Goal: Information Seeking & Learning: Learn about a topic

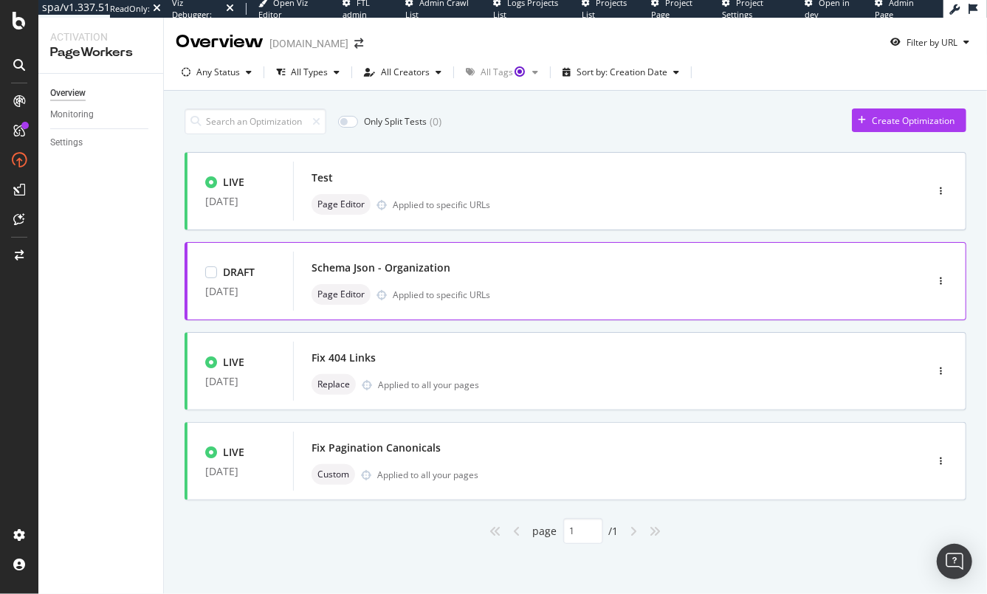
click at [648, 286] on div "Page Editor Applied to specific URLs" at bounding box center [587, 294] width 551 height 21
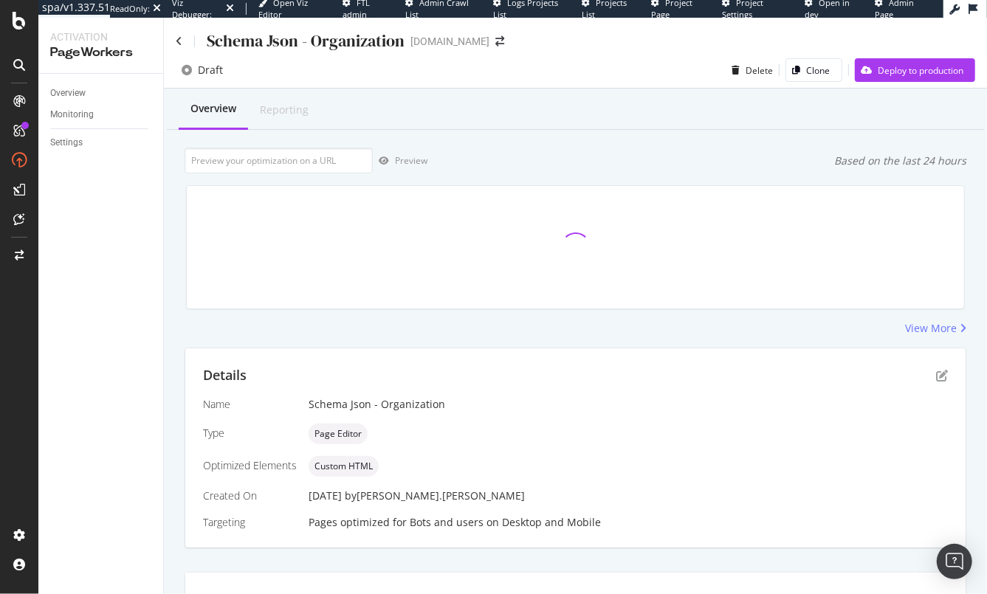
scroll to position [21, 0]
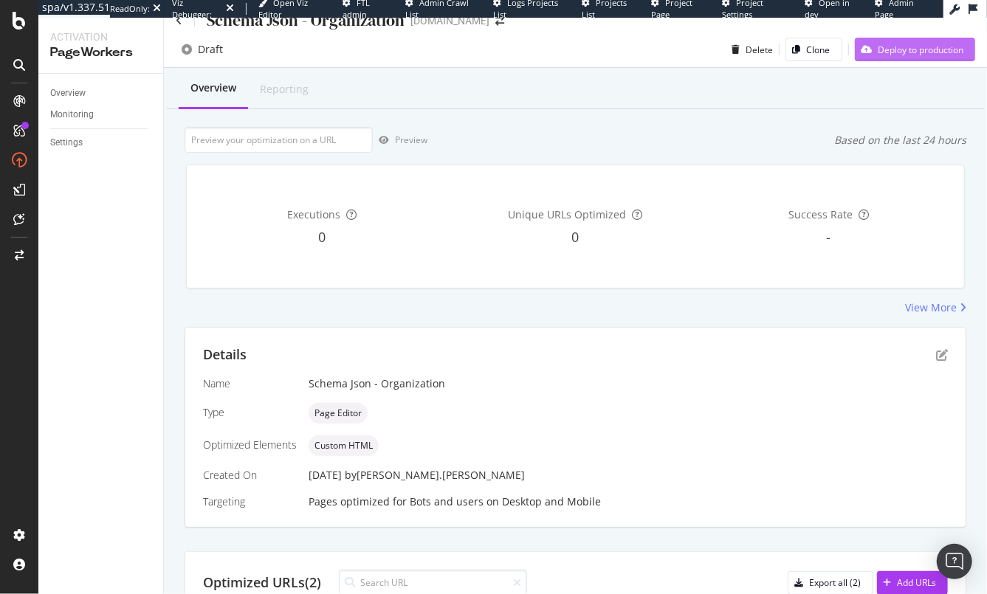
click at [911, 45] on div "Deploy to production" at bounding box center [921, 50] width 86 height 13
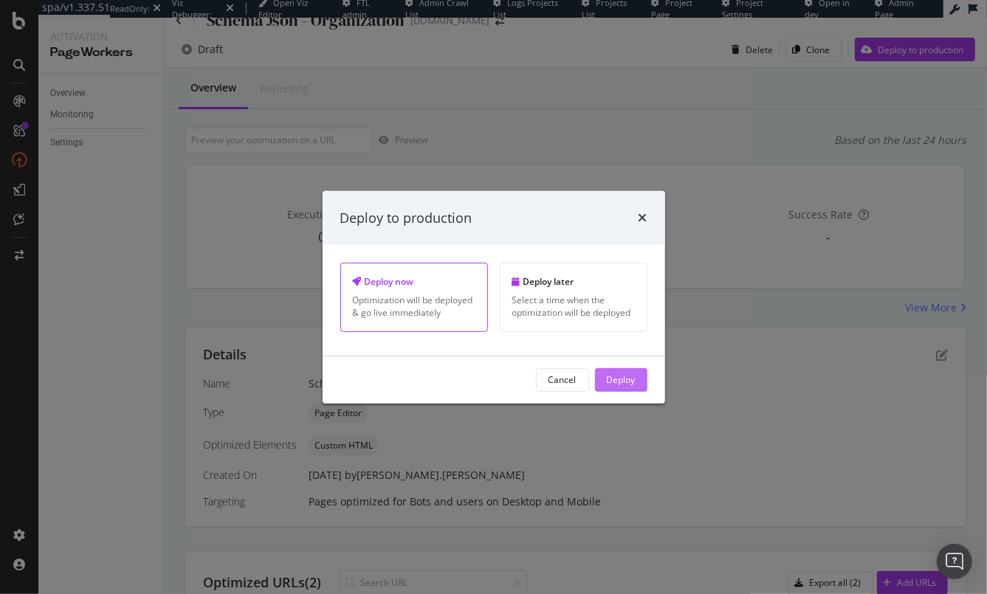
click at [622, 385] on div "Deploy" at bounding box center [621, 380] width 29 height 13
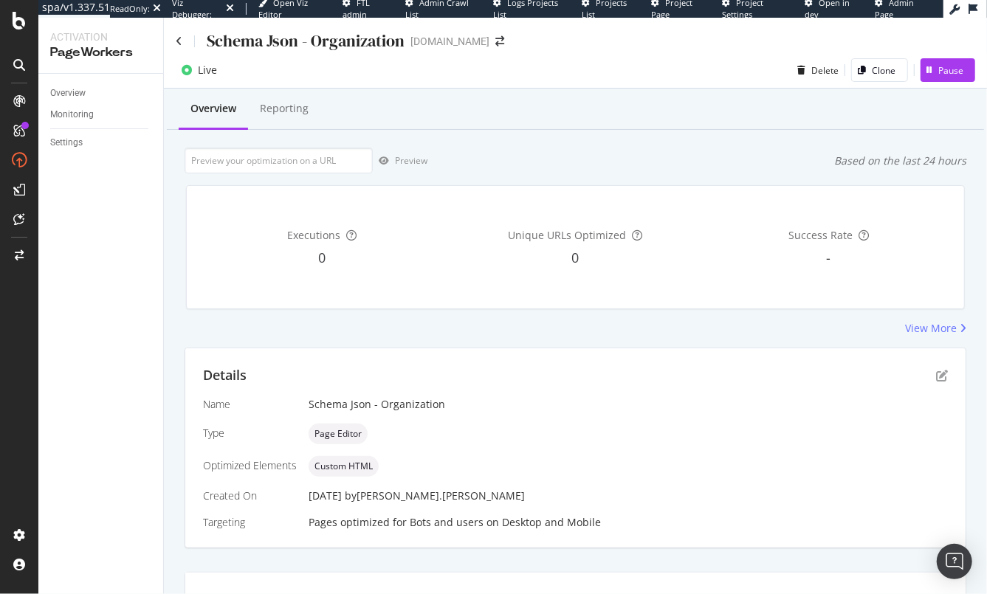
scroll to position [21, 0]
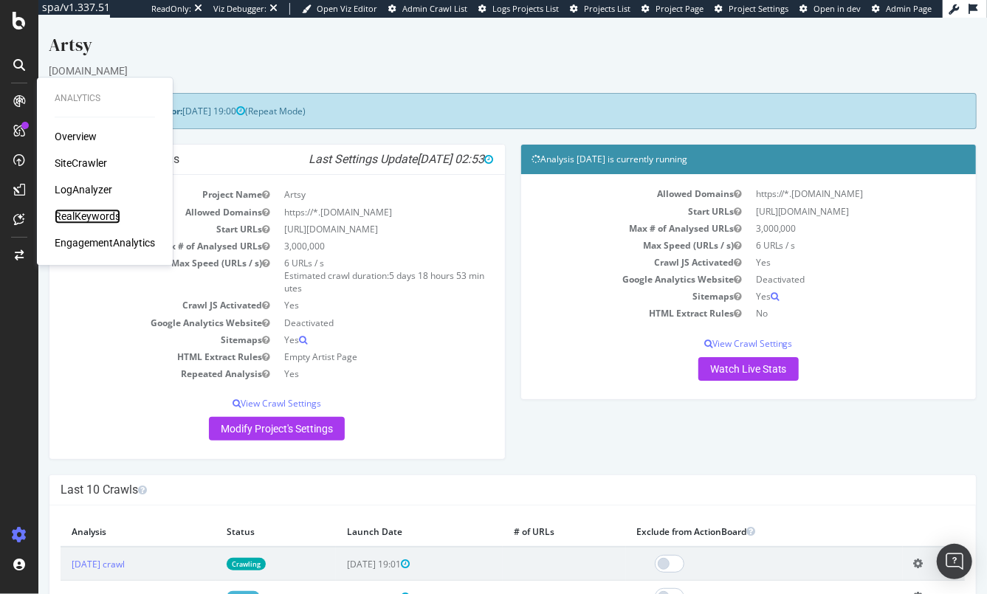
click at [73, 214] on div "RealKeywords" at bounding box center [88, 216] width 66 height 15
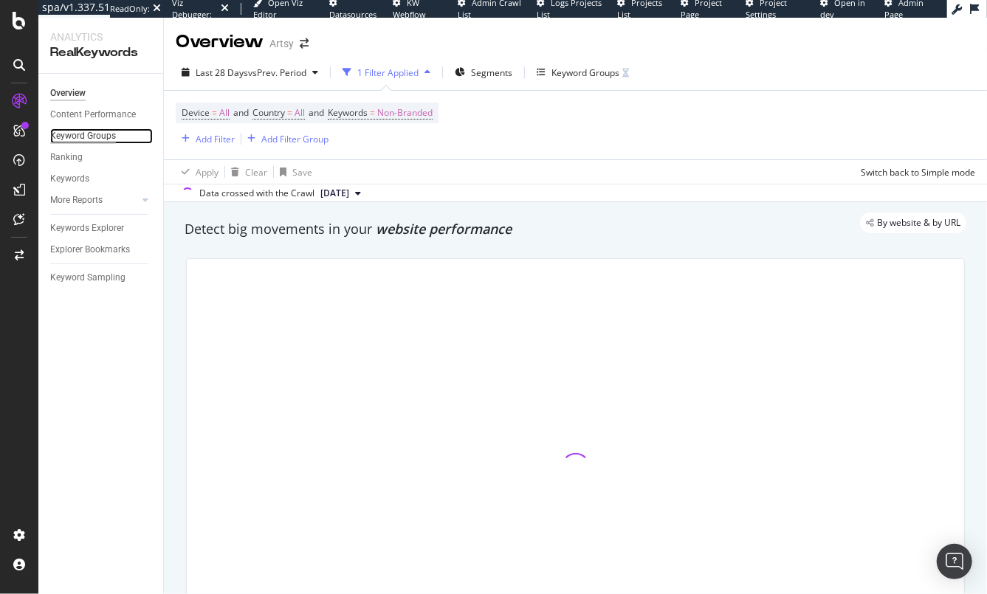
click at [87, 133] on div "Keyword Groups" at bounding box center [83, 136] width 66 height 16
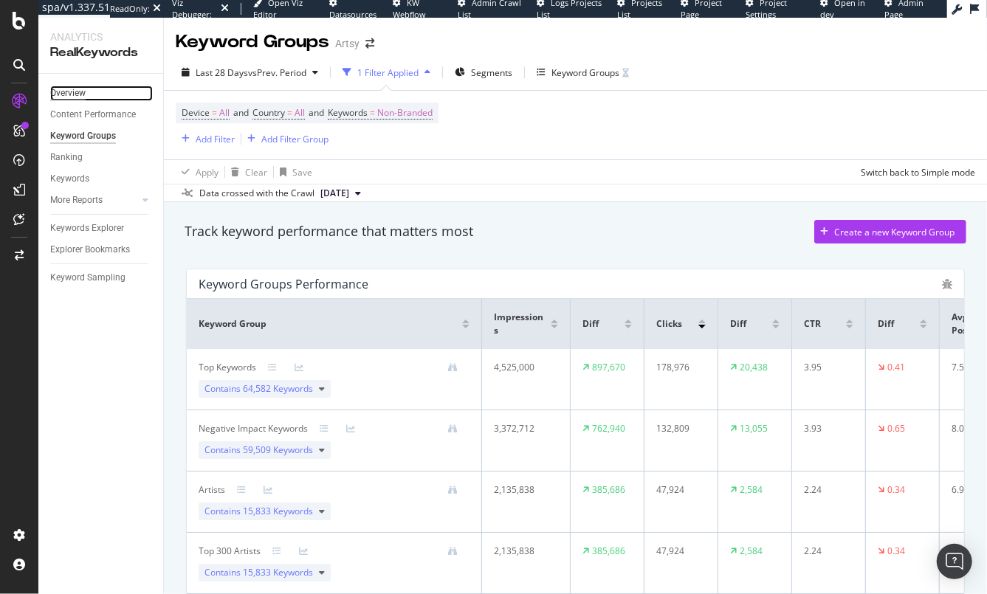
click at [70, 95] on div "Overview" at bounding box center [67, 94] width 35 height 16
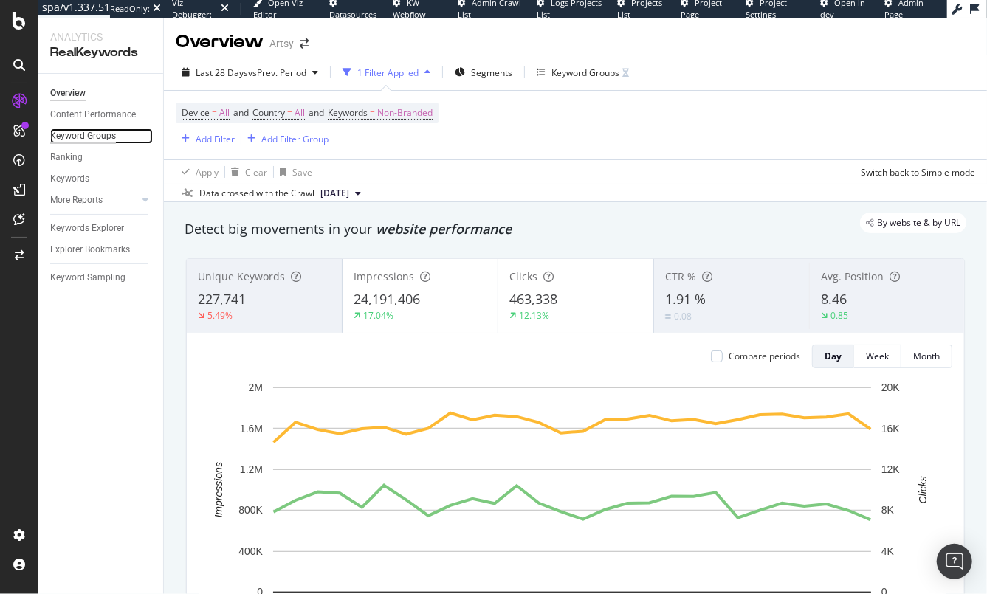
click at [73, 135] on div "Keyword Groups" at bounding box center [83, 136] width 66 height 16
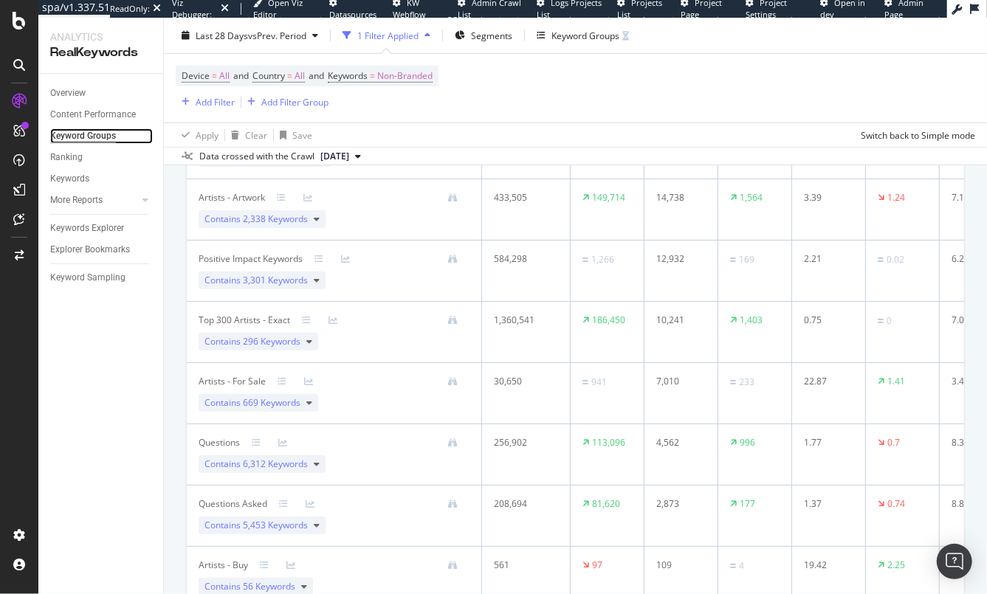
scroll to position [501, 0]
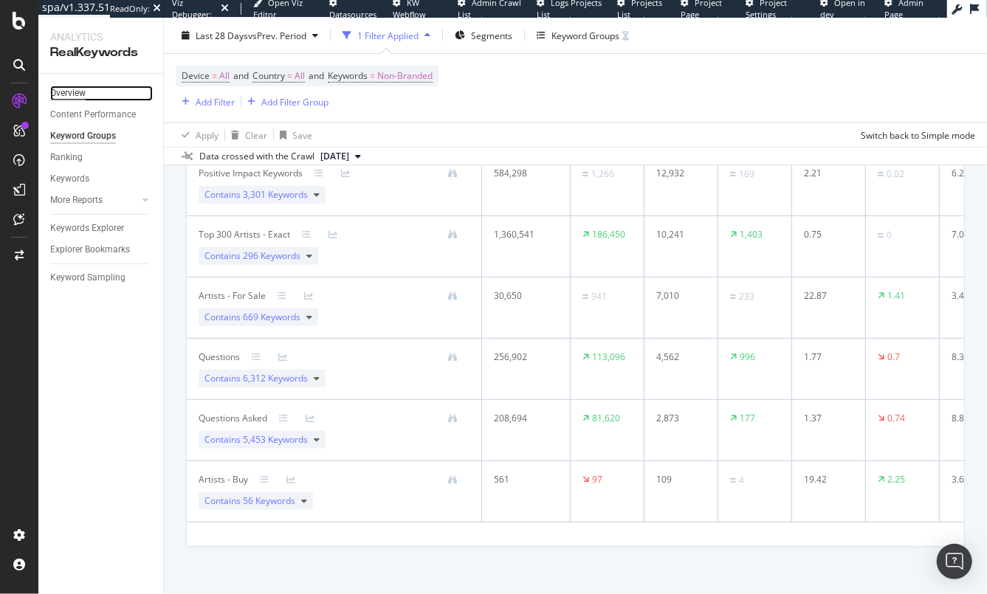
click at [61, 94] on div "Overview" at bounding box center [67, 94] width 35 height 16
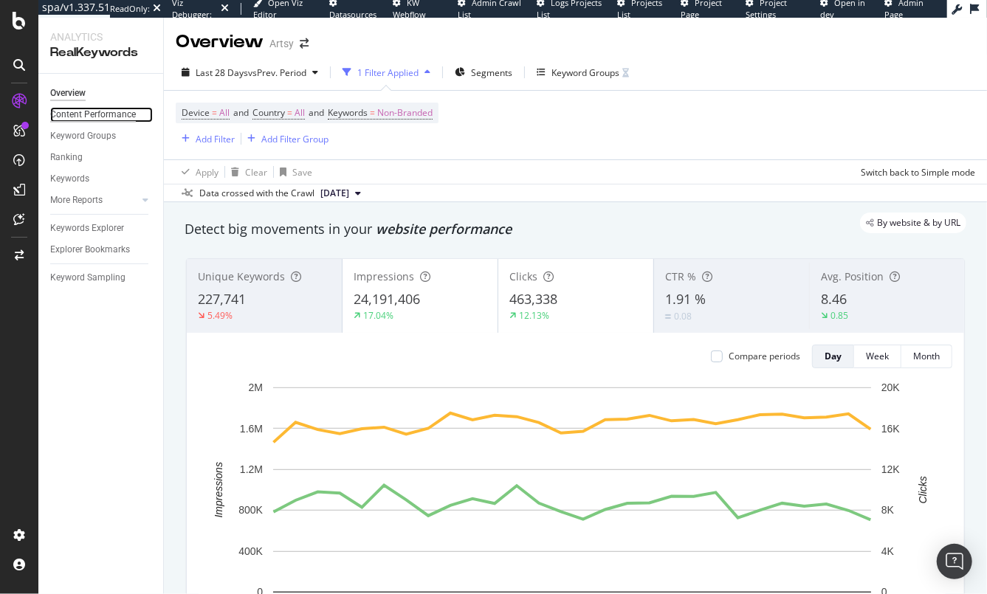
click at [78, 114] on div "Content Performance" at bounding box center [93, 115] width 86 height 16
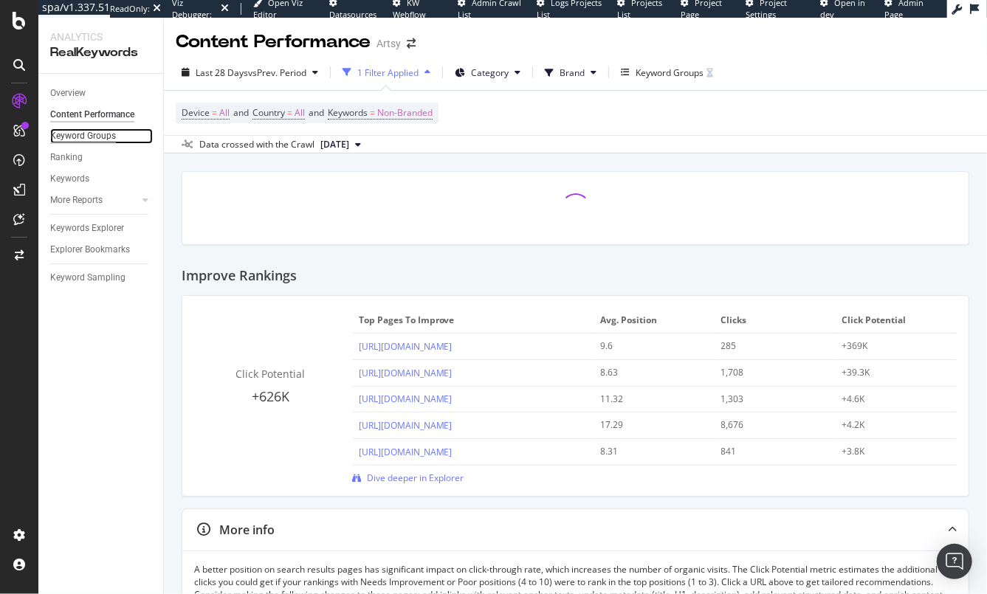
click at [74, 134] on div "Keyword Groups" at bounding box center [83, 136] width 66 height 16
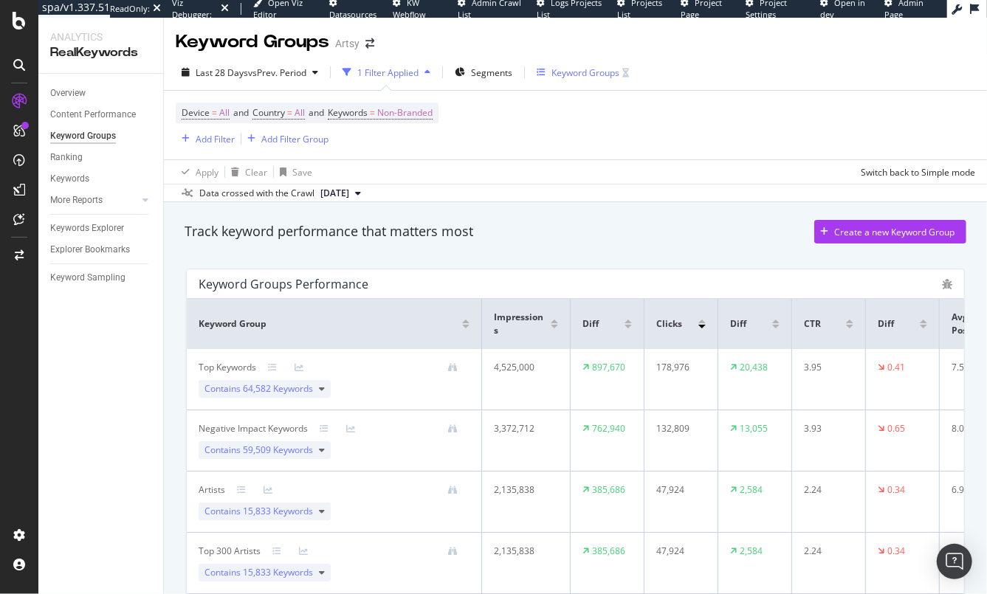
click at [570, 74] on div "Keyword Groups" at bounding box center [585, 72] width 68 height 13
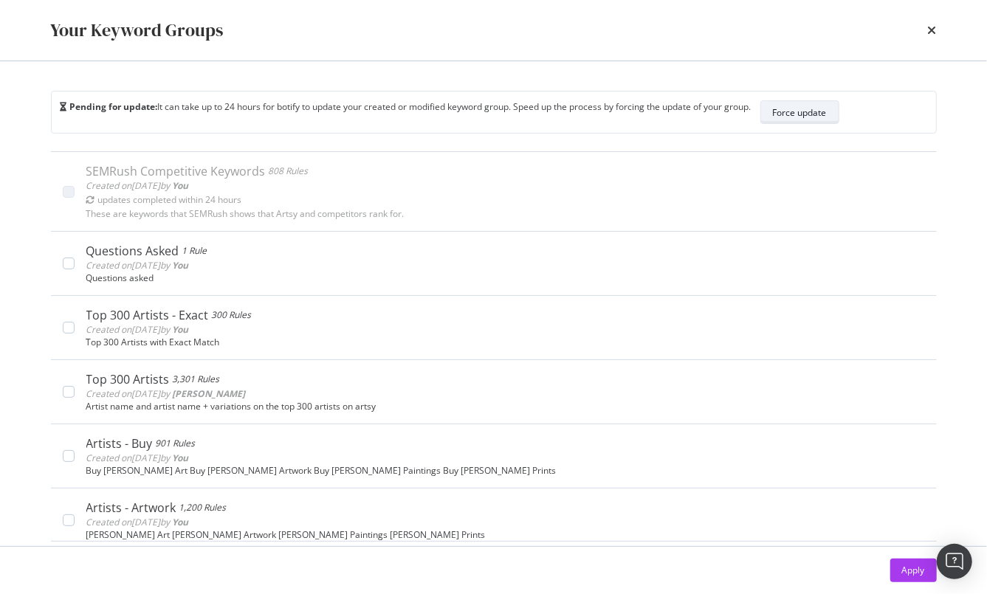
click at [805, 114] on div "Force update" at bounding box center [800, 112] width 54 height 13
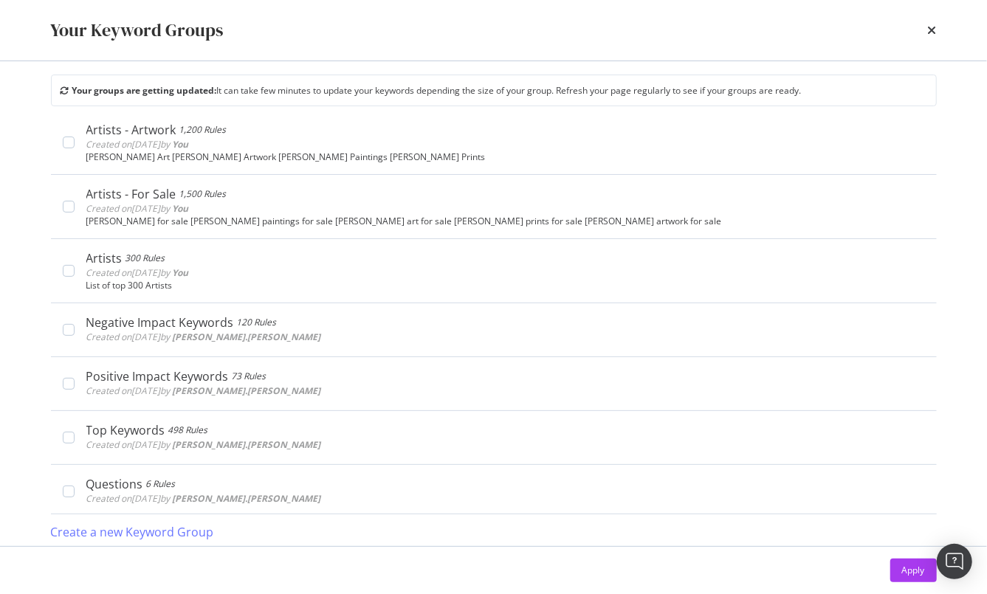
scroll to position [19, 0]
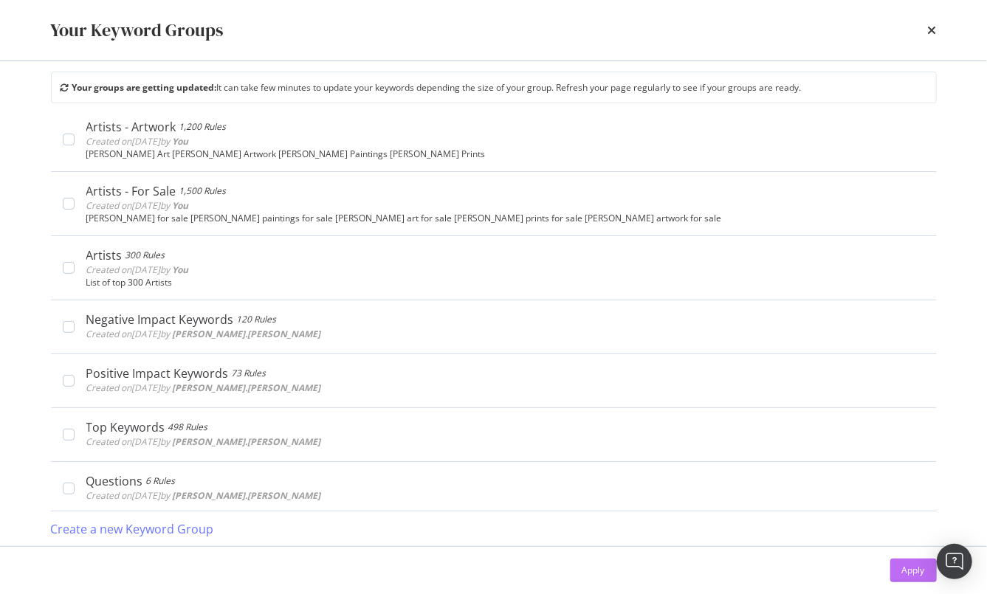
click at [911, 571] on div "Apply" at bounding box center [913, 570] width 23 height 13
